Goal: Navigation & Orientation: Find specific page/section

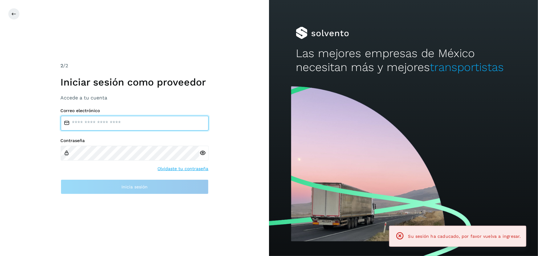
click at [135, 126] on input "email" at bounding box center [135, 123] width 148 height 15
type input "**********"
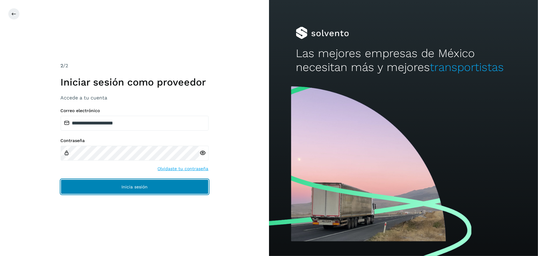
click at [147, 188] on span "Inicia sesión" at bounding box center [135, 186] width 26 height 4
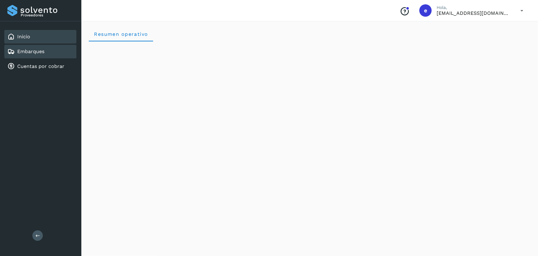
click at [25, 48] on link "Embarques" at bounding box center [30, 51] width 27 height 6
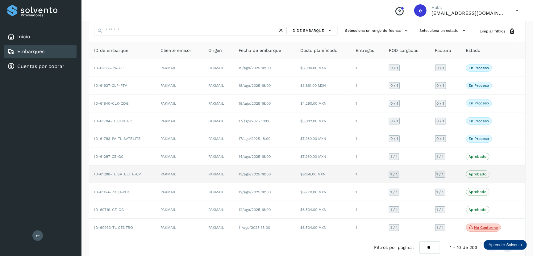
scroll to position [29, 0]
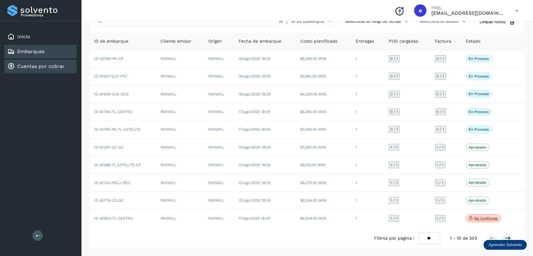
click at [41, 66] on link "Cuentas por cobrar" at bounding box center [40, 66] width 47 height 6
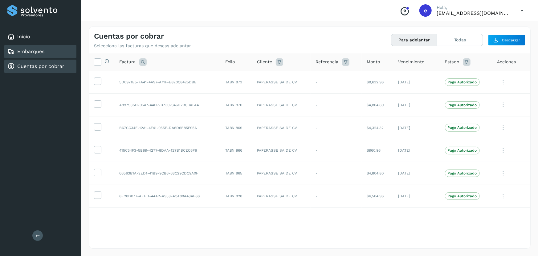
click at [40, 49] on link "Embarques" at bounding box center [30, 51] width 27 height 6
